Goal: Task Accomplishment & Management: Complete application form

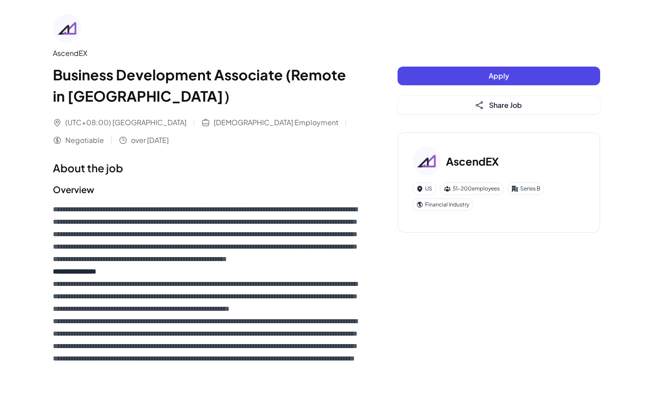
click at [492, 75] on span "Apply" at bounding box center [498, 75] width 20 height 9
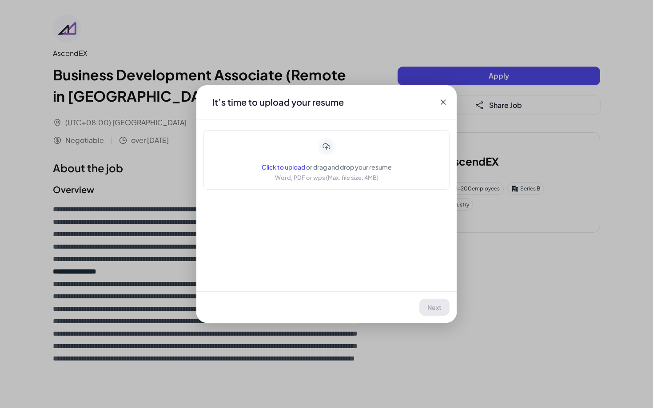
click at [278, 163] on span "Click to upload" at bounding box center [283, 167] width 44 height 8
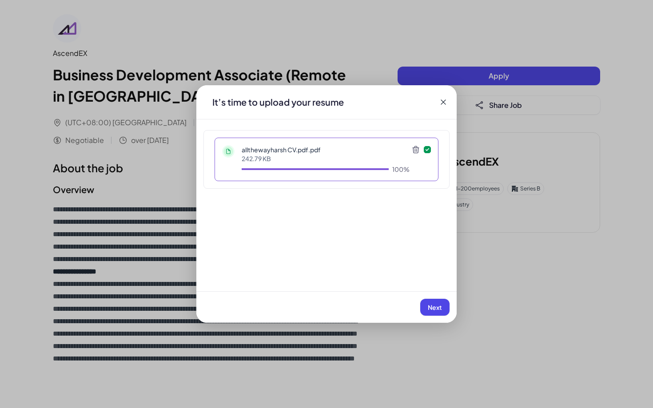
click at [431, 313] on button "Next" at bounding box center [434, 307] width 29 height 17
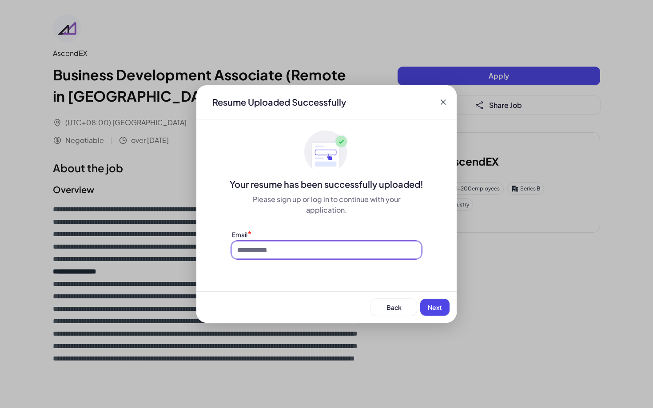
click at [317, 256] on input at bounding box center [326, 250] width 189 height 17
type input "**********"
click at [427, 304] on button "Next" at bounding box center [434, 307] width 29 height 17
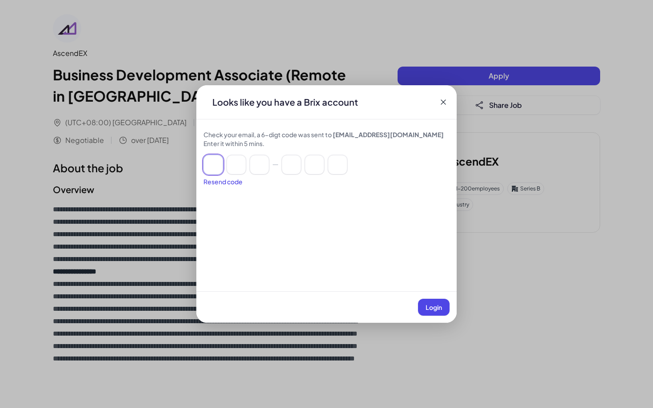
click at [221, 168] on input at bounding box center [213, 165] width 20 height 20
type input "*"
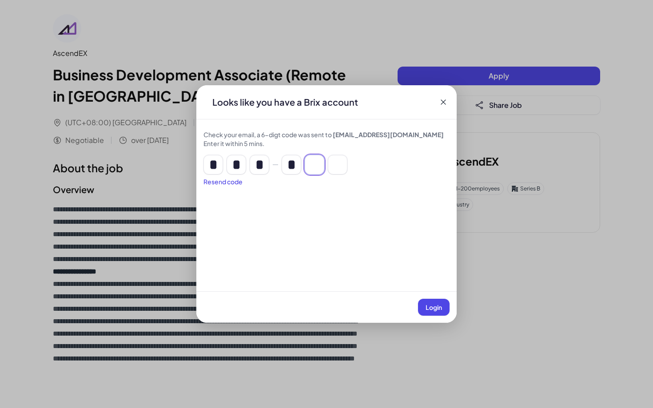
type input "*"
click at [429, 311] on button "Login" at bounding box center [434, 307] width 32 height 17
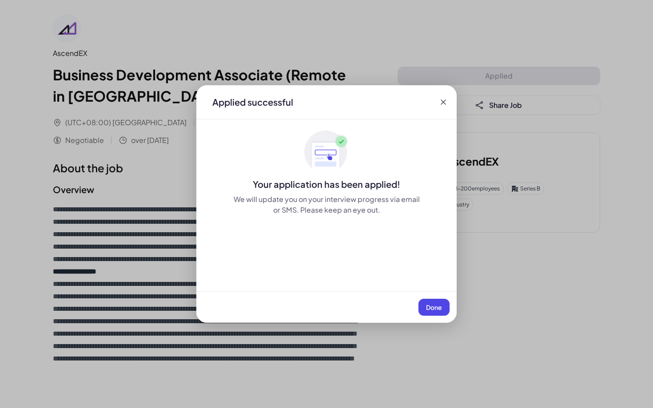
click at [429, 309] on span "Done" at bounding box center [434, 307] width 16 height 8
